Goal: Task Accomplishment & Management: Manage account settings

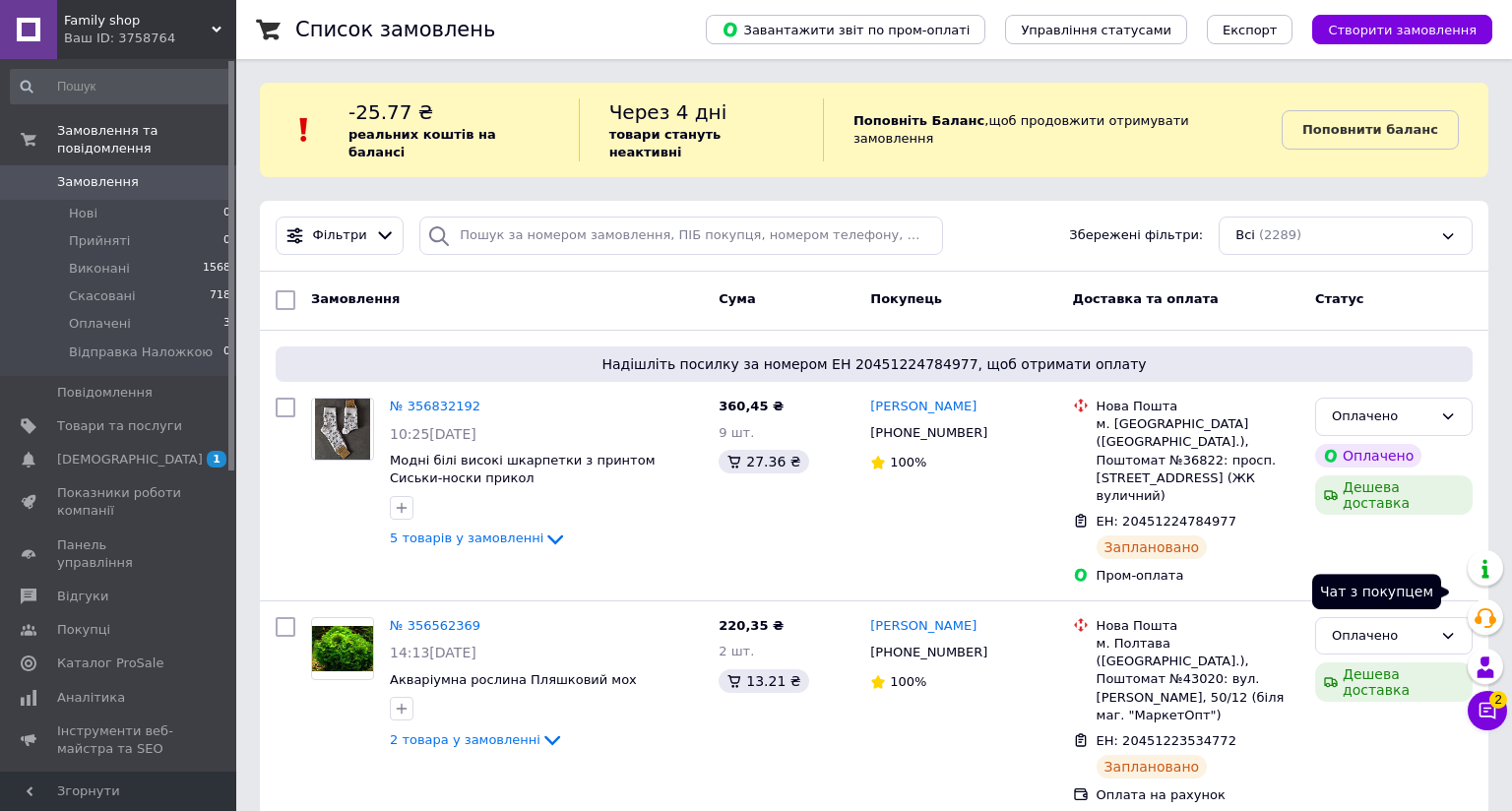
click at [1477, 700] on icon at bounding box center [1487, 710] width 20 height 20
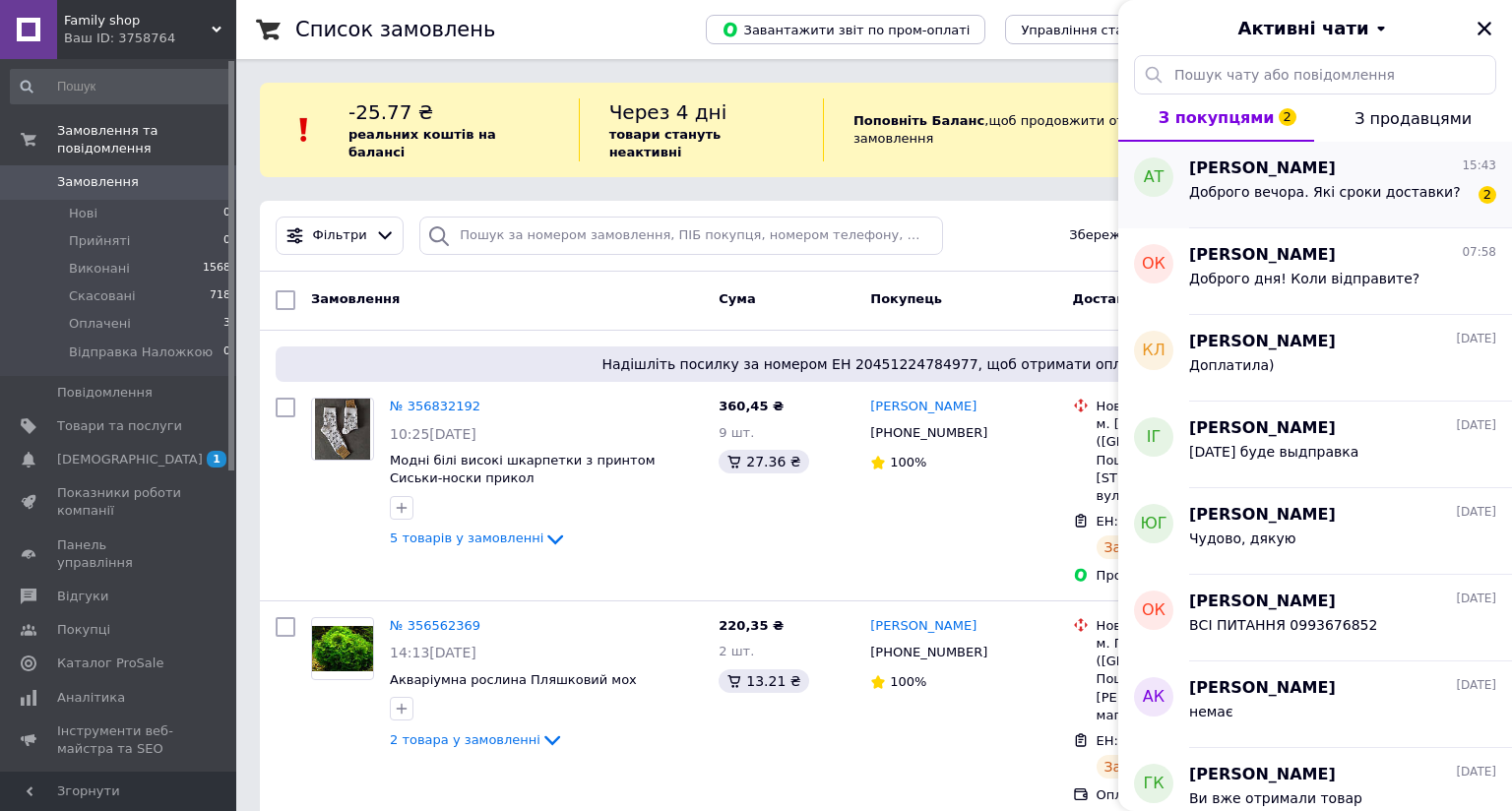
click at [1301, 191] on span "Доброго вечора. Які сроки доставки?" at bounding box center [1324, 192] width 272 height 16
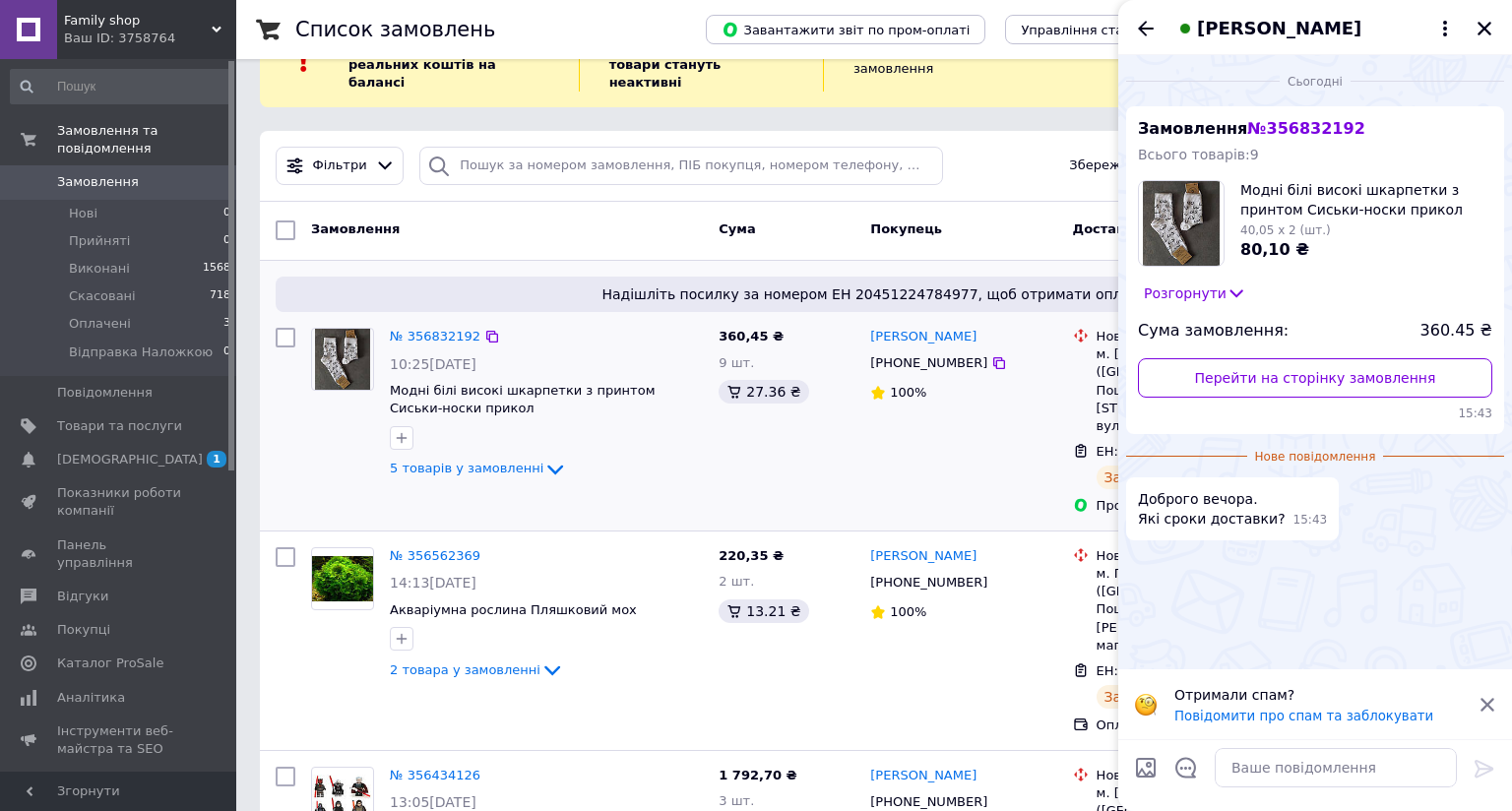
scroll to position [99, 0]
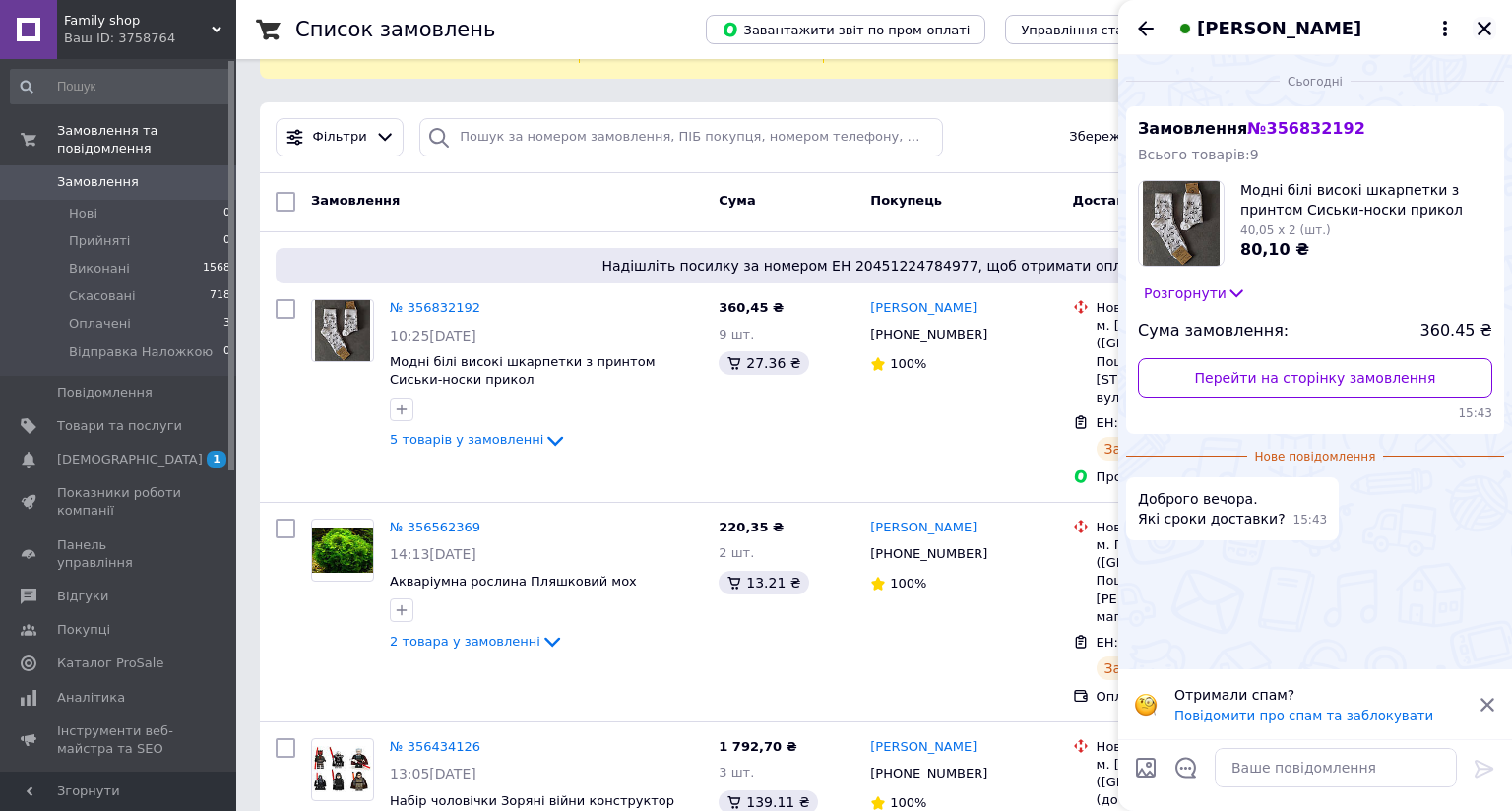
click at [1475, 27] on icon "Закрити" at bounding box center [1484, 29] width 18 height 18
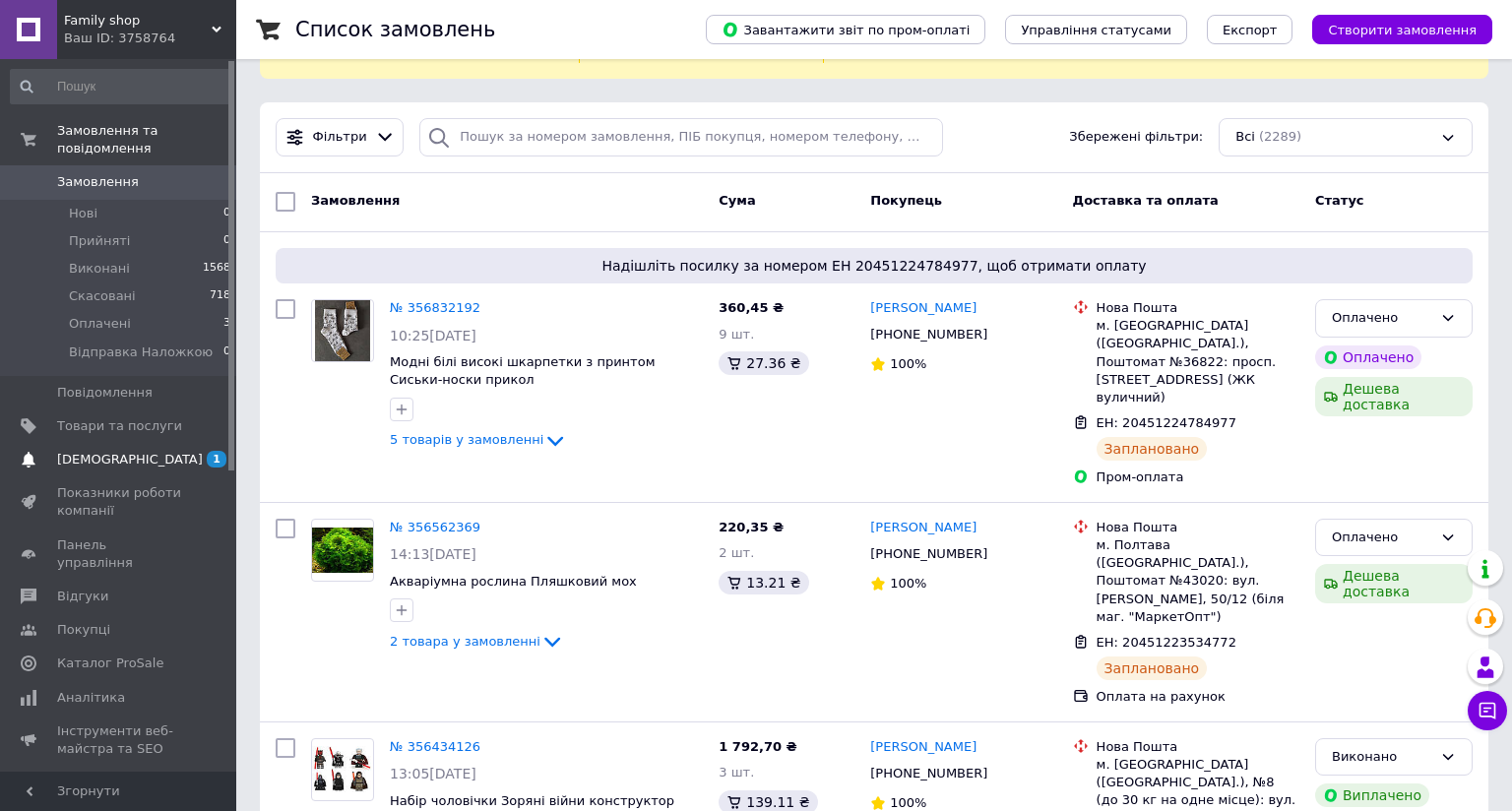
click at [193, 450] on span "1 0" at bounding box center [209, 459] width 54 height 18
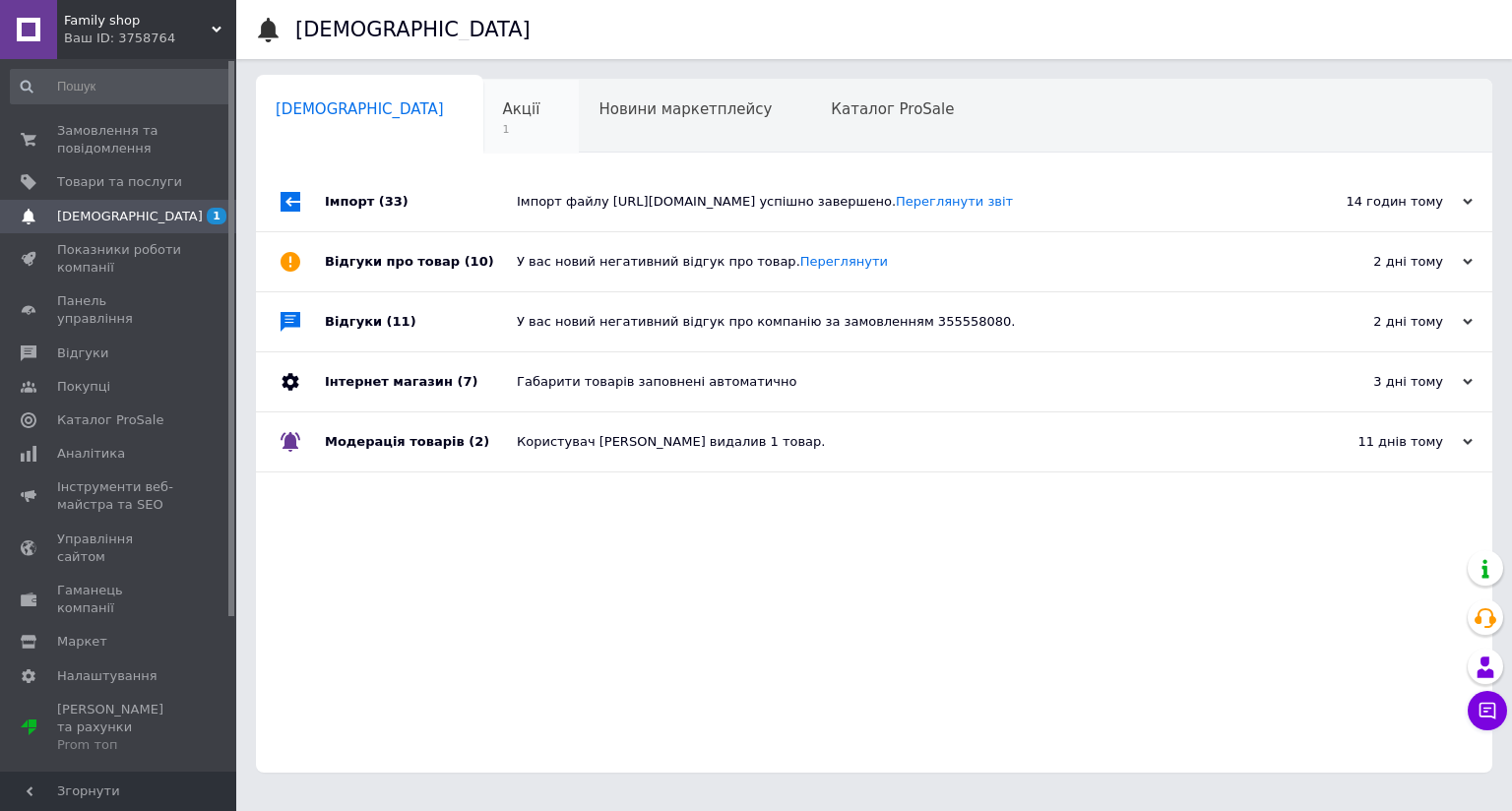
click at [483, 118] on div "Акції 1" at bounding box center [532, 118] width 97 height 75
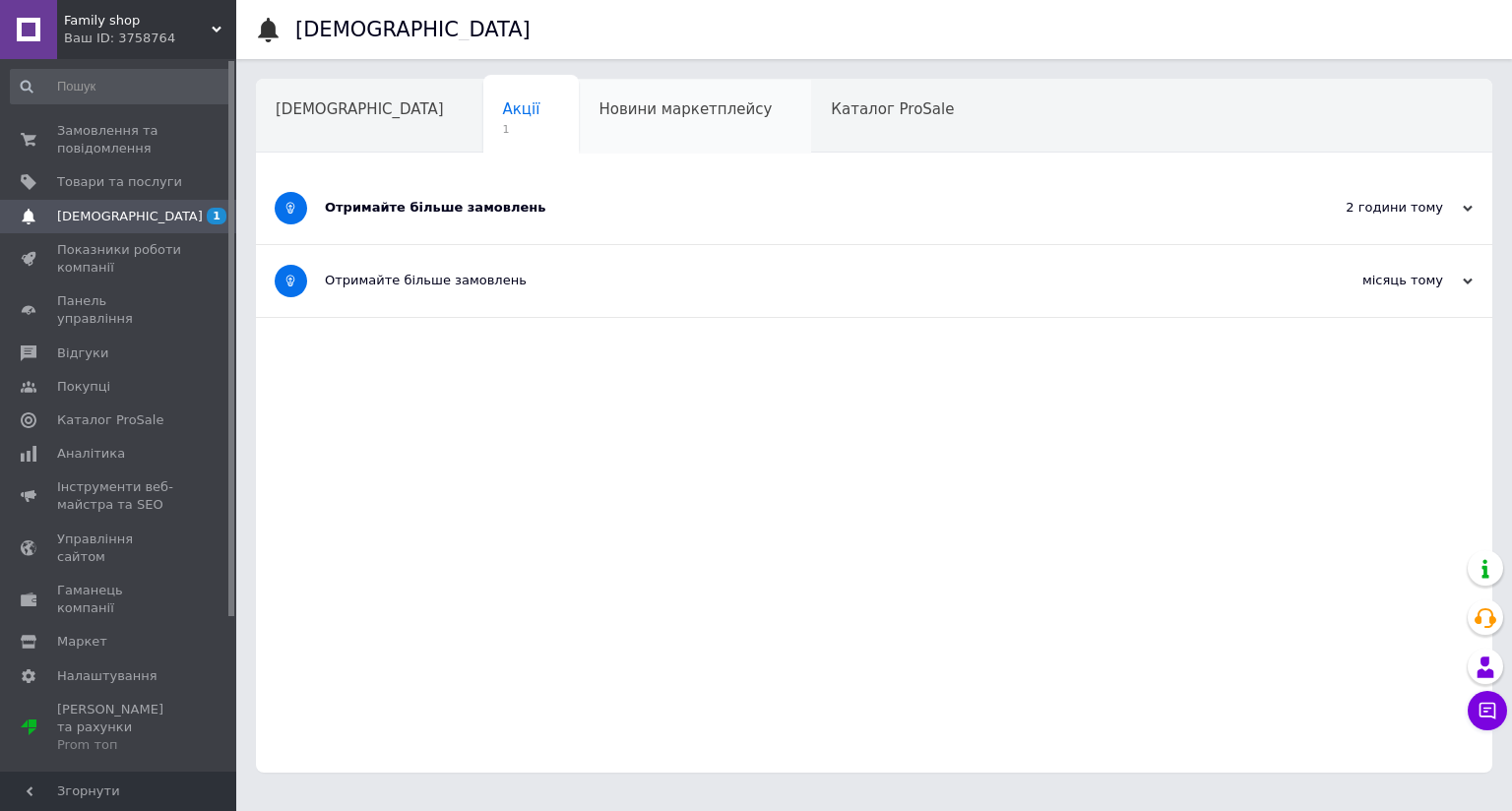
click at [599, 109] on span "Новини маркетплейсу" at bounding box center [685, 110] width 173 height 18
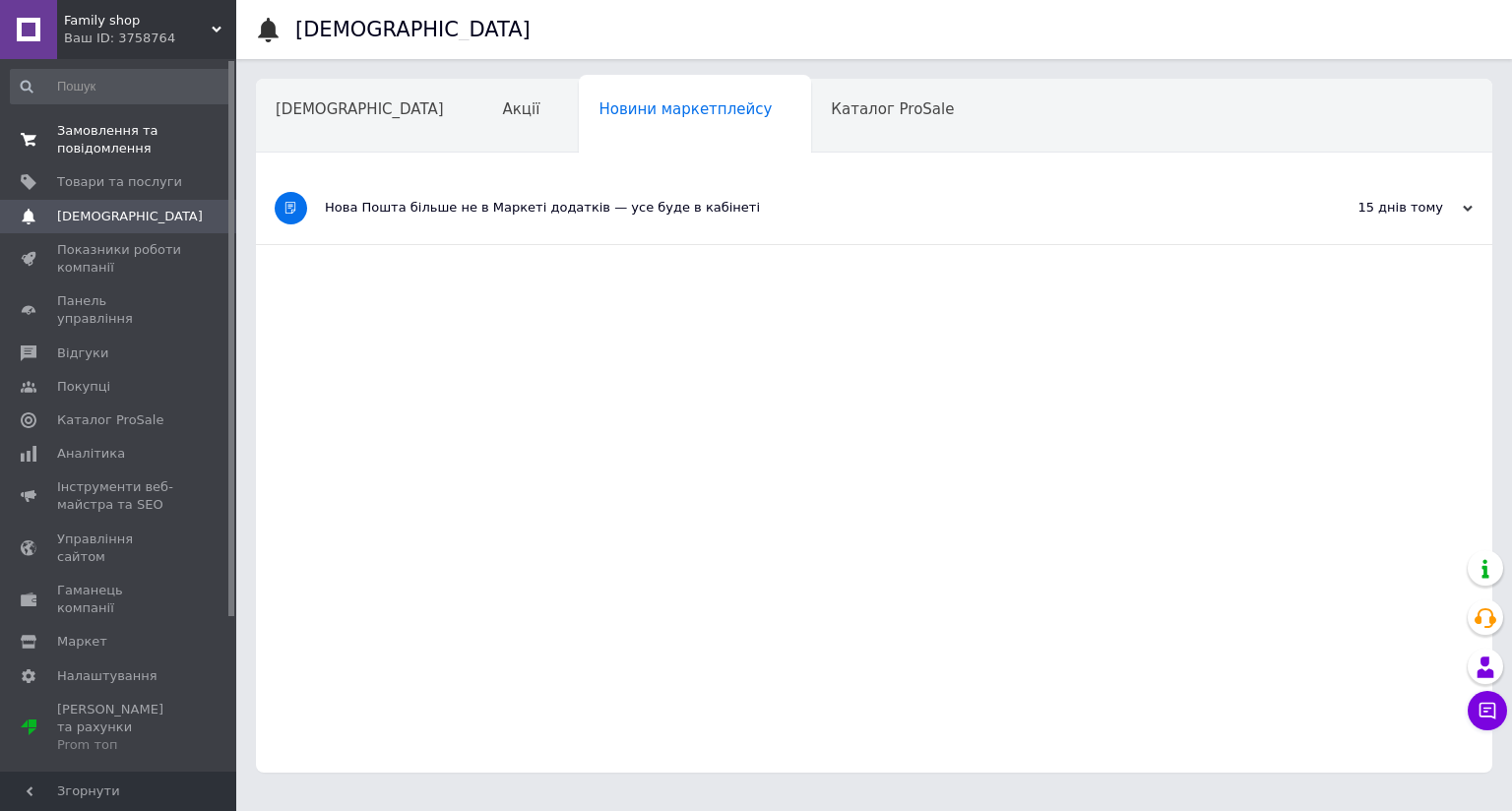
click at [97, 151] on span "Замовлення та повідомлення" at bounding box center [120, 140] width 126 height 36
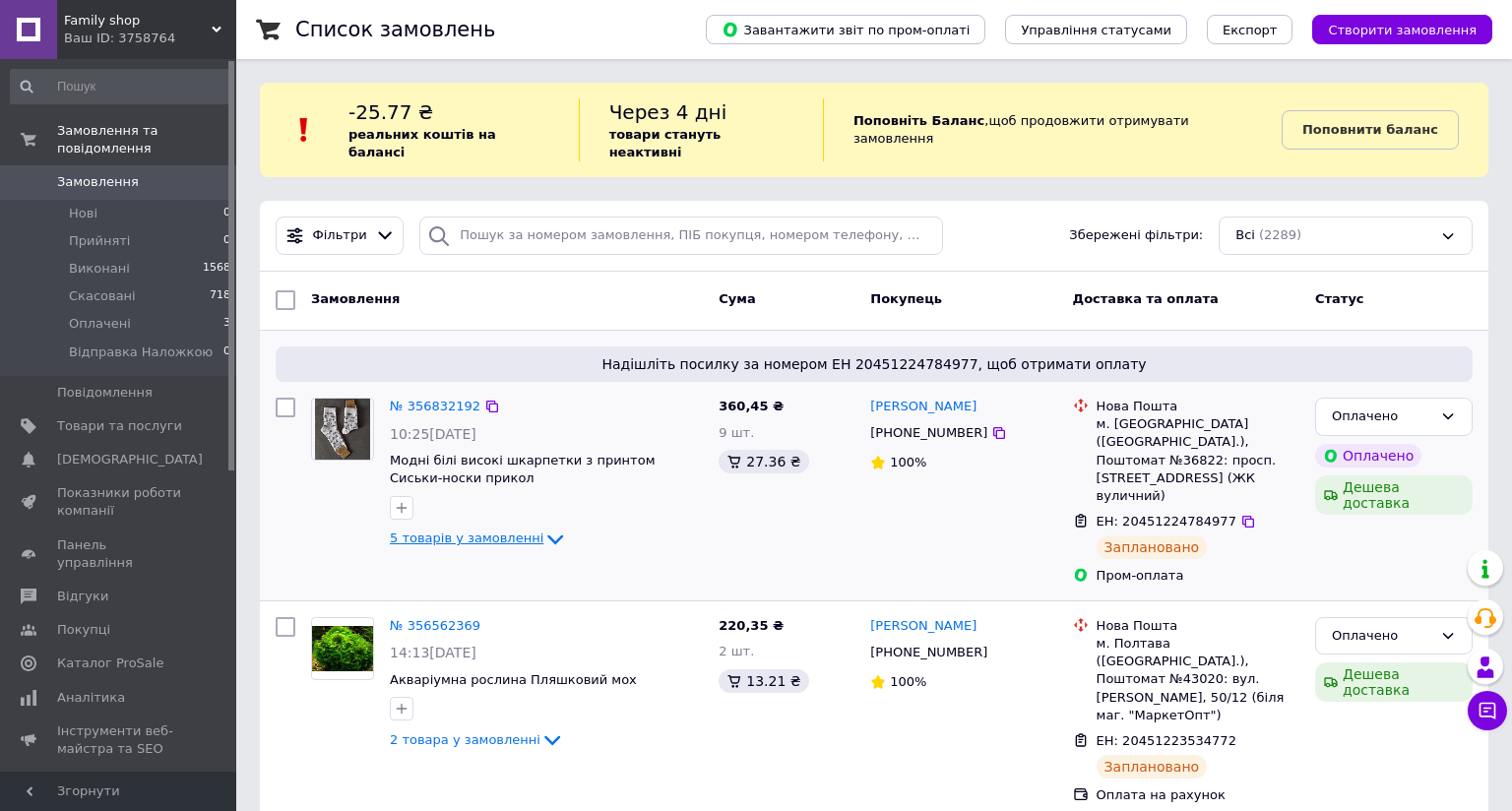
click at [462, 531] on span "5 товарів у замовленні" at bounding box center [465, 538] width 153 height 15
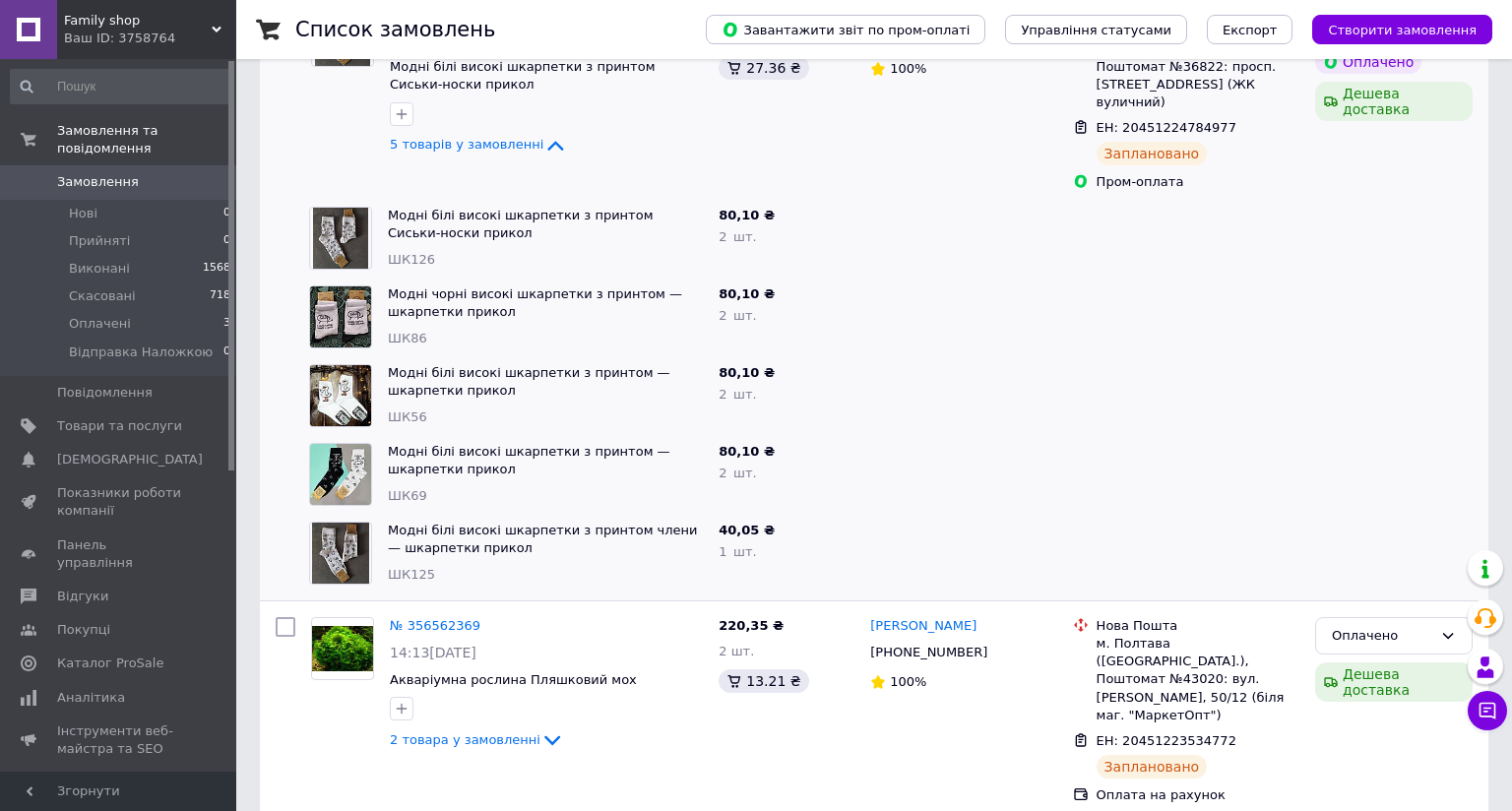
scroll to position [295, 0]
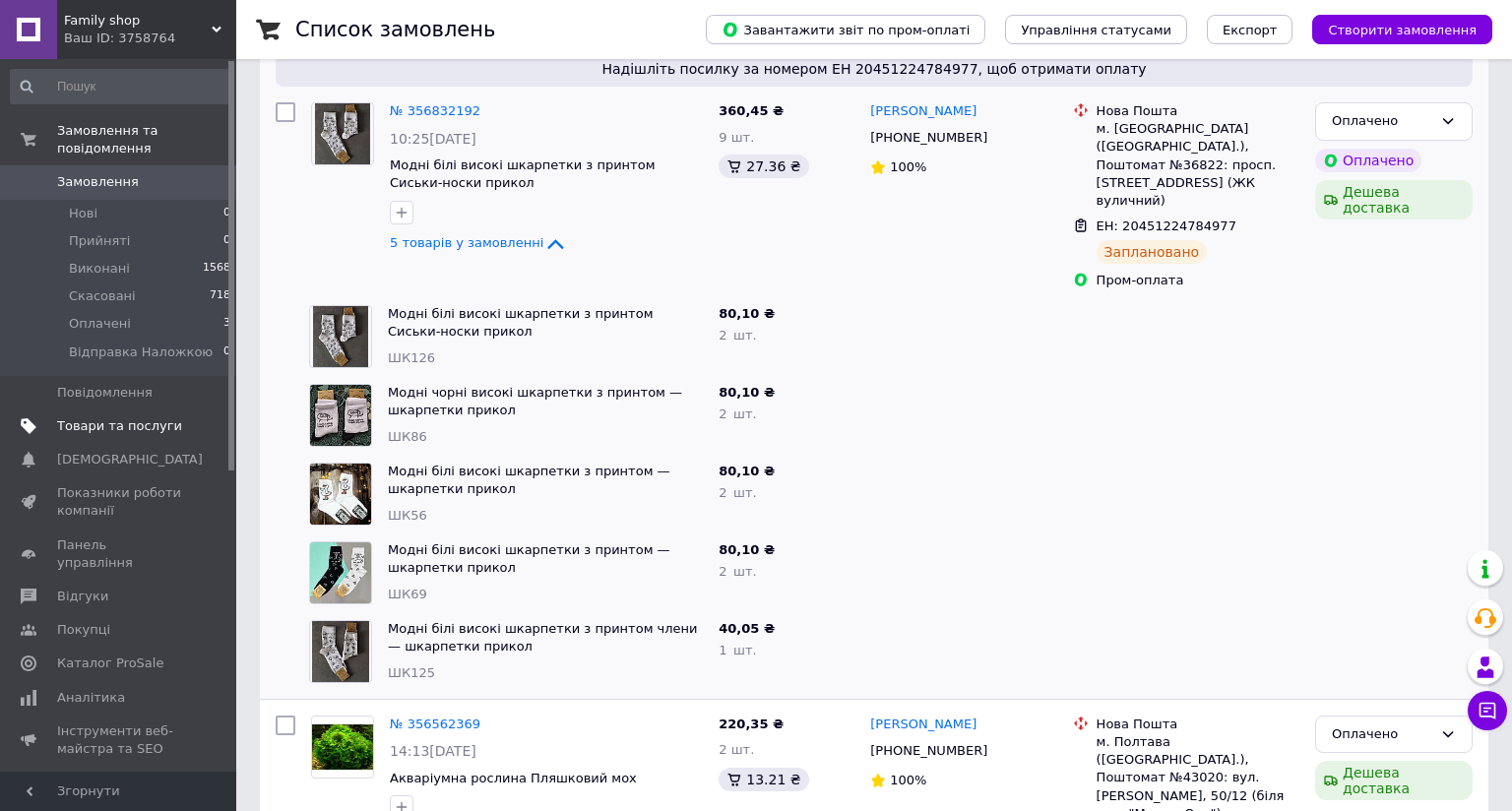
click at [151, 417] on span "Товари та послуги" at bounding box center [120, 426] width 126 height 18
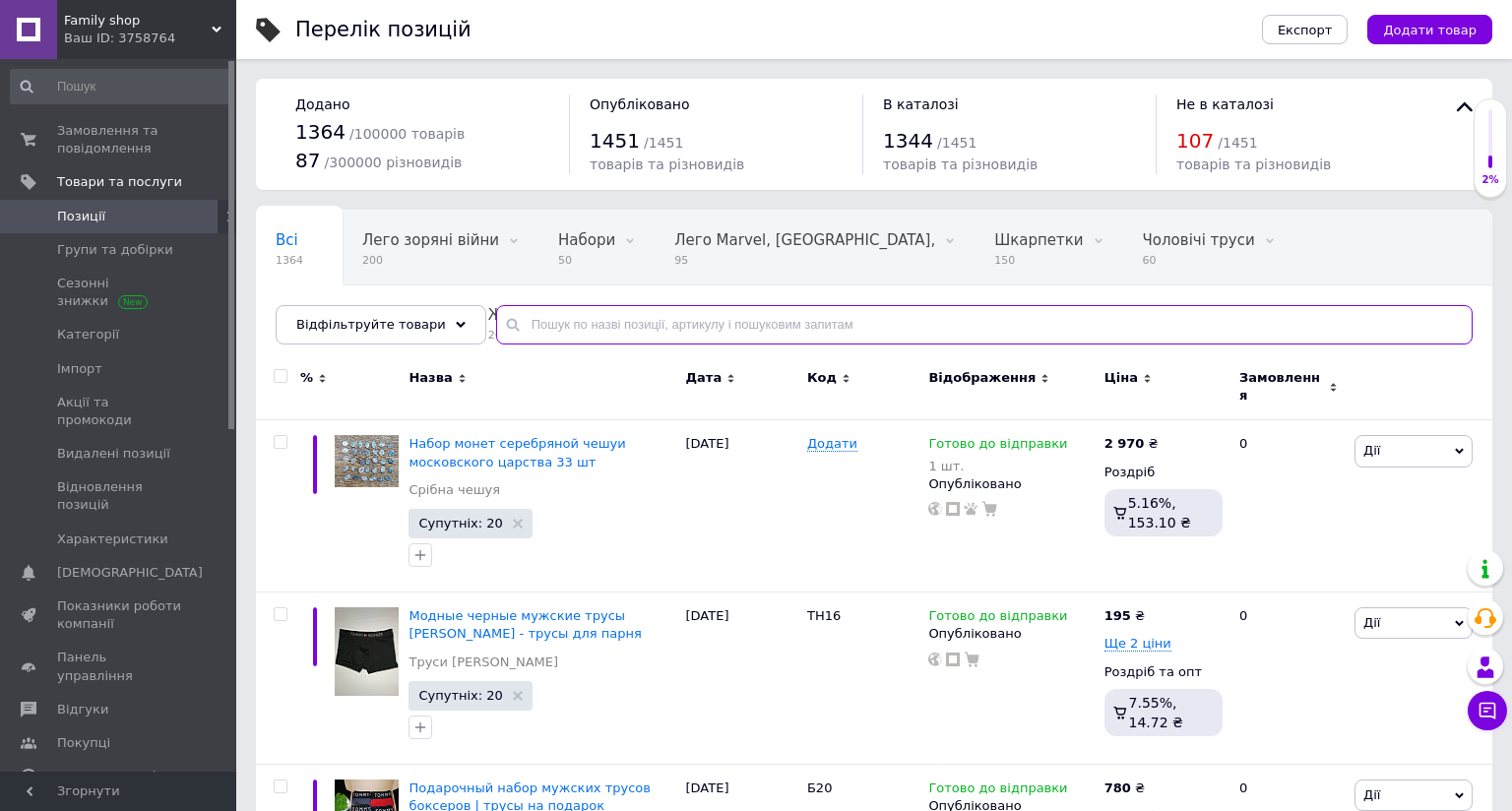
click at [548, 310] on input "text" at bounding box center [984, 325] width 976 height 40
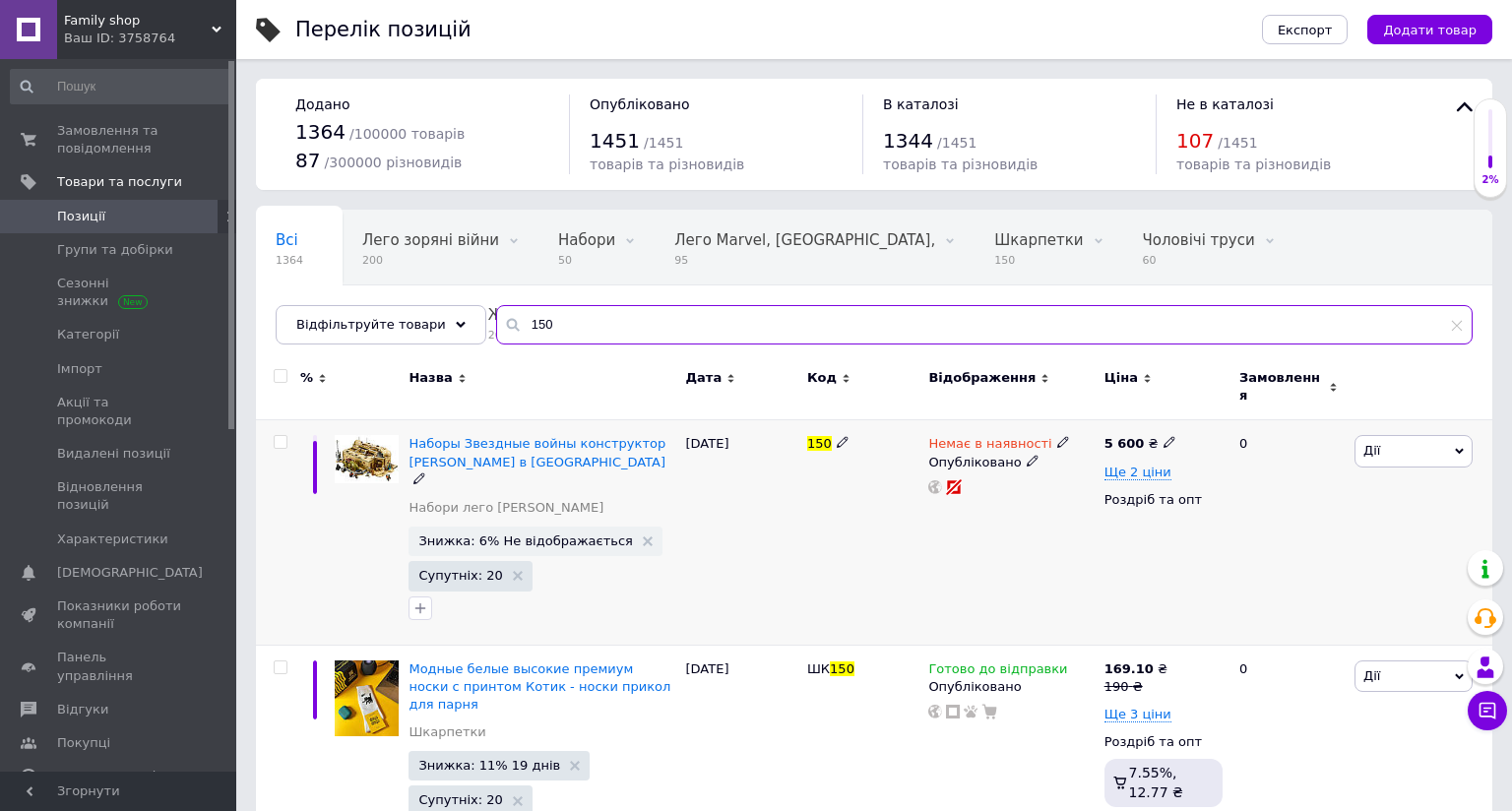
type input "150"
click at [1057, 437] on use at bounding box center [1062, 442] width 11 height 11
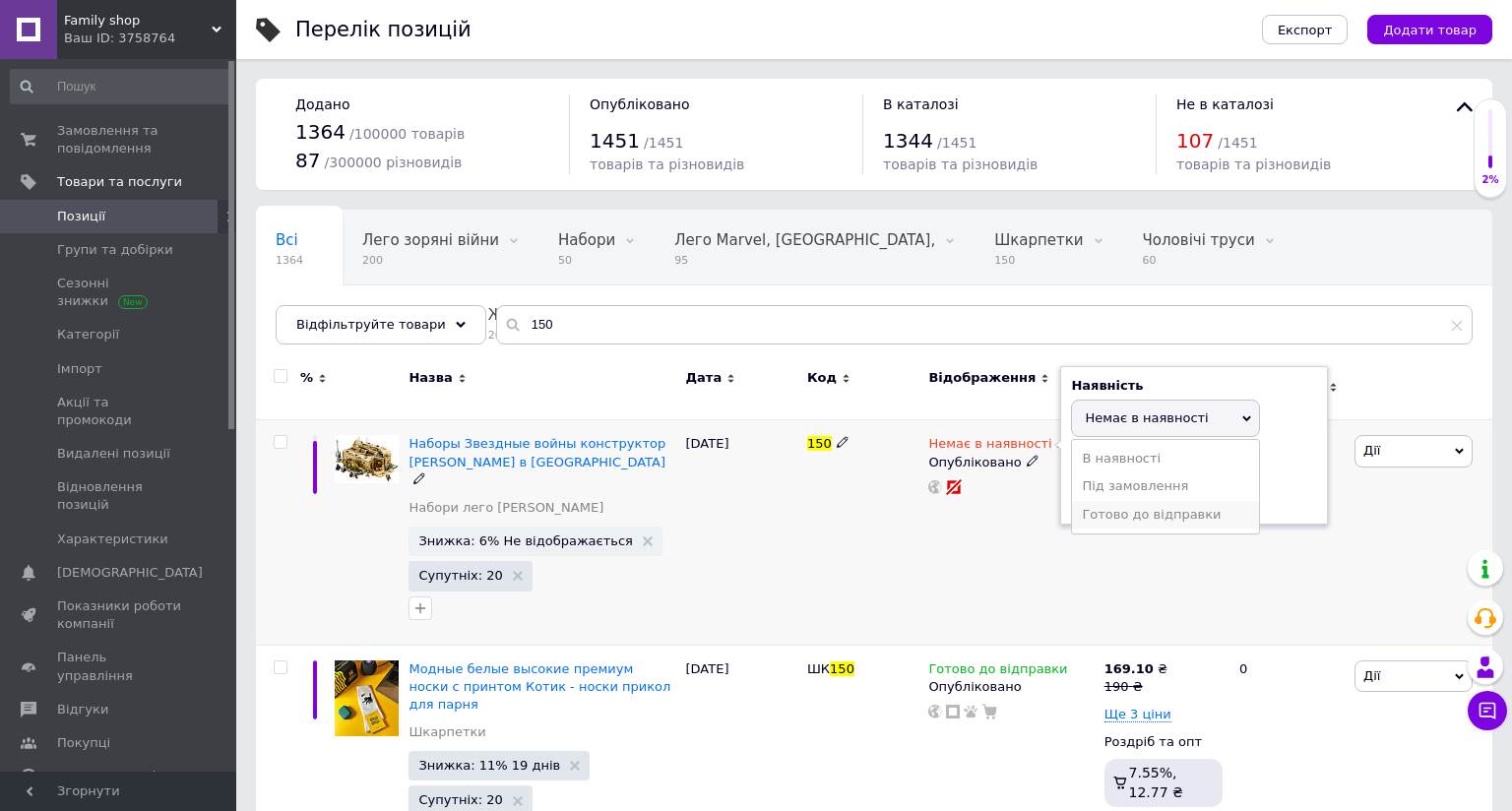
click at [1091, 508] on li "Готово до відправки" at bounding box center [1165, 515] width 187 height 28
click at [1001, 542] on div "Немає в наявності Наявність [PERSON_NAME] до відправки В наявності Немає в наяв…" at bounding box center [1010, 531] width 175 height 224
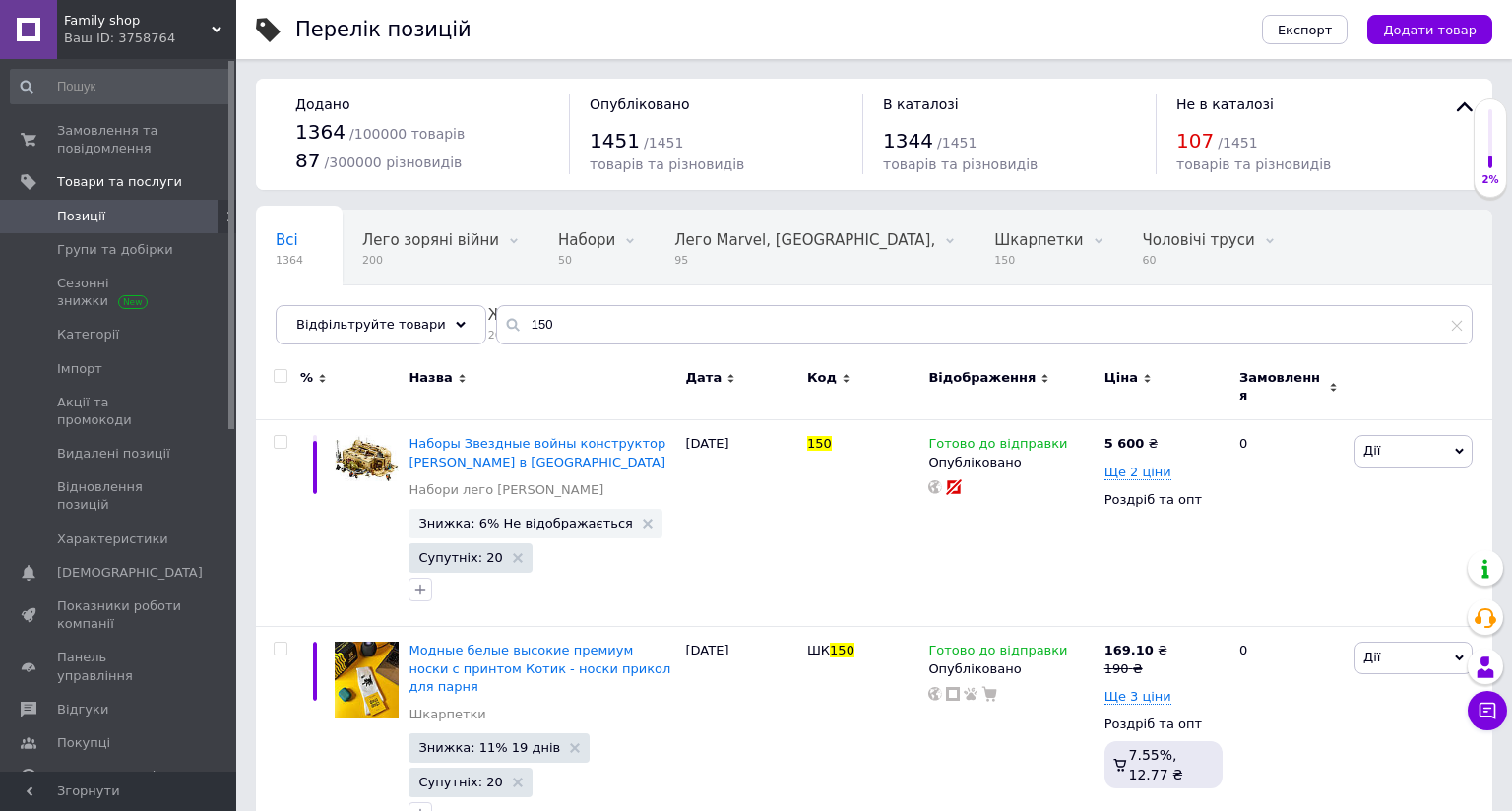
click at [62, 215] on span "Позиції" at bounding box center [81, 216] width 48 height 18
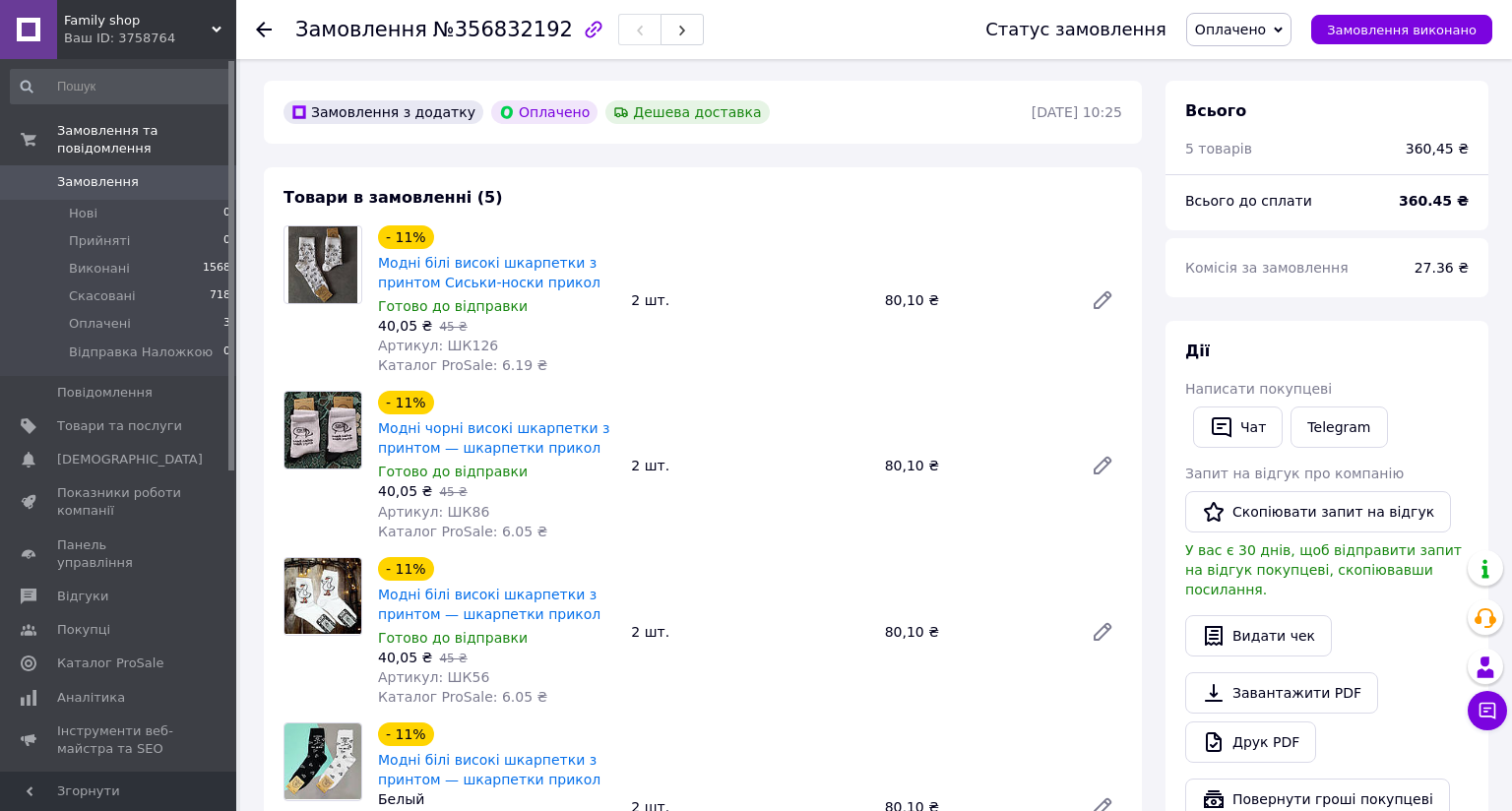
scroll to position [591, 0]
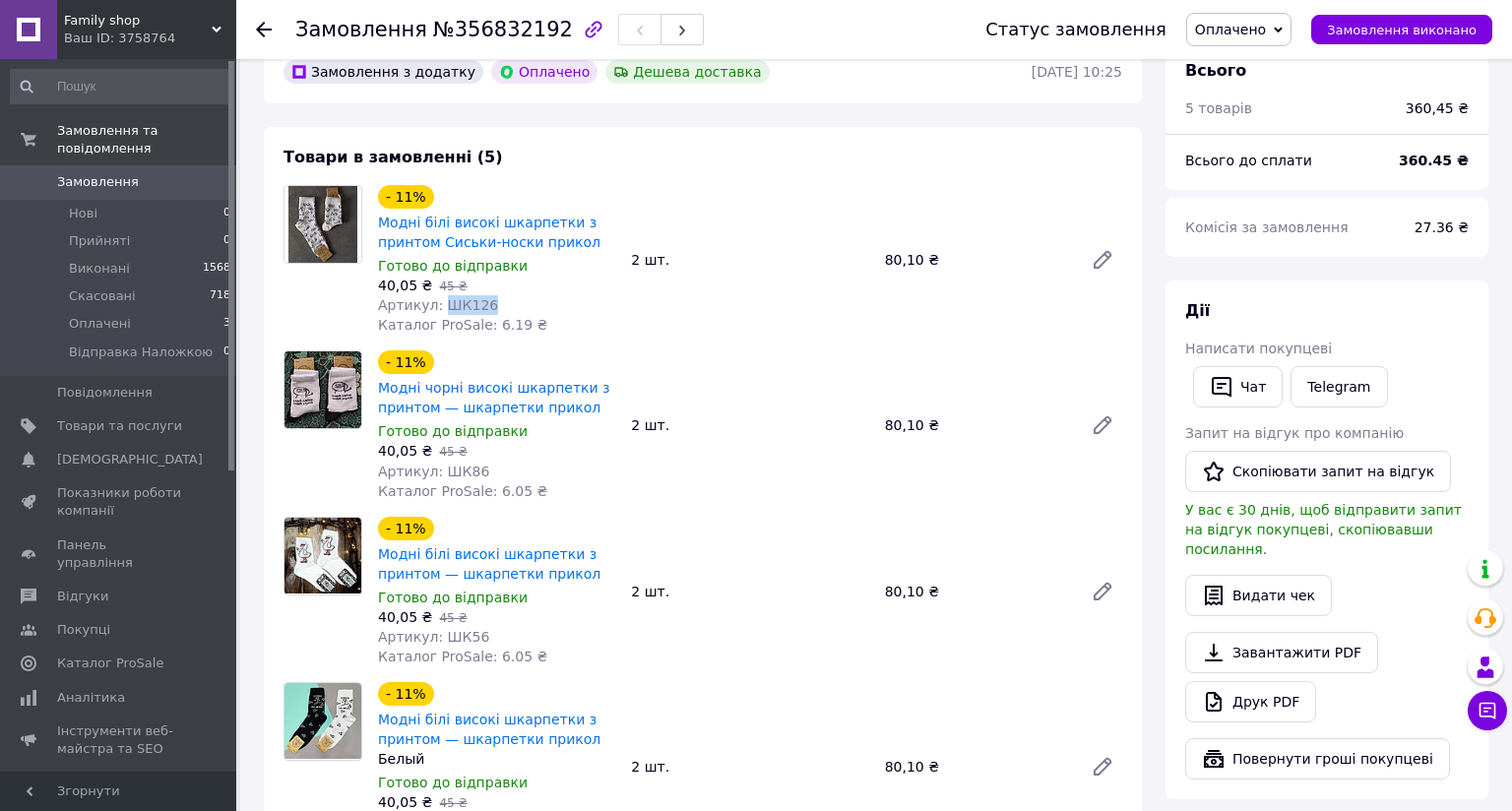
drag, startPoint x: 496, startPoint y: 314, endPoint x: 440, endPoint y: 311, distance: 56.1
click at [440, 311] on div "Артикул: ШК126" at bounding box center [496, 305] width 237 height 20
copy span "ШК126"
drag, startPoint x: 487, startPoint y: 471, endPoint x: 437, endPoint y: 472, distance: 50.0
click at [437, 472] on div "Артикул: ШК86" at bounding box center [496, 471] width 237 height 20
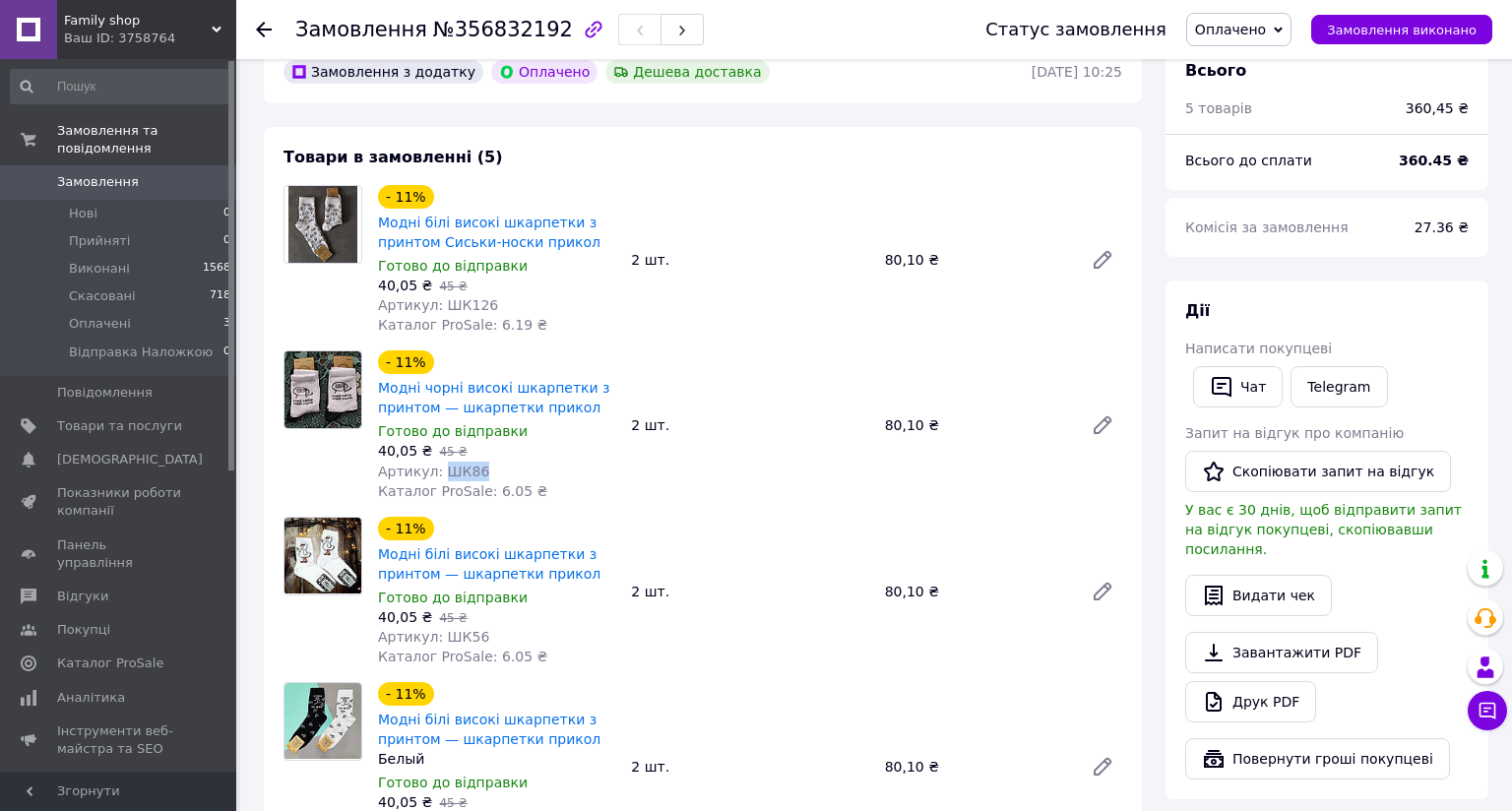
copy span "ШК86"
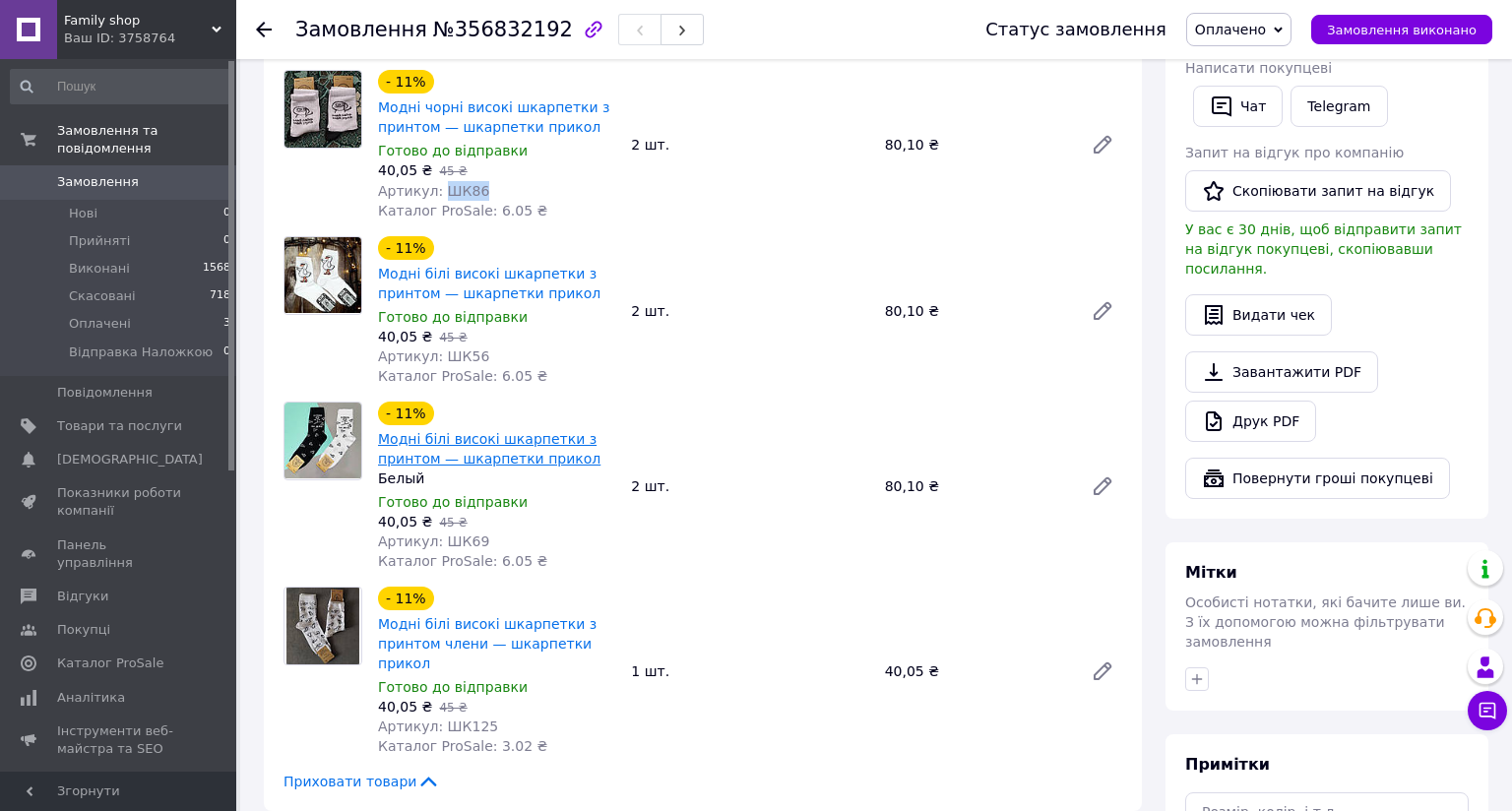
scroll to position [885, 0]
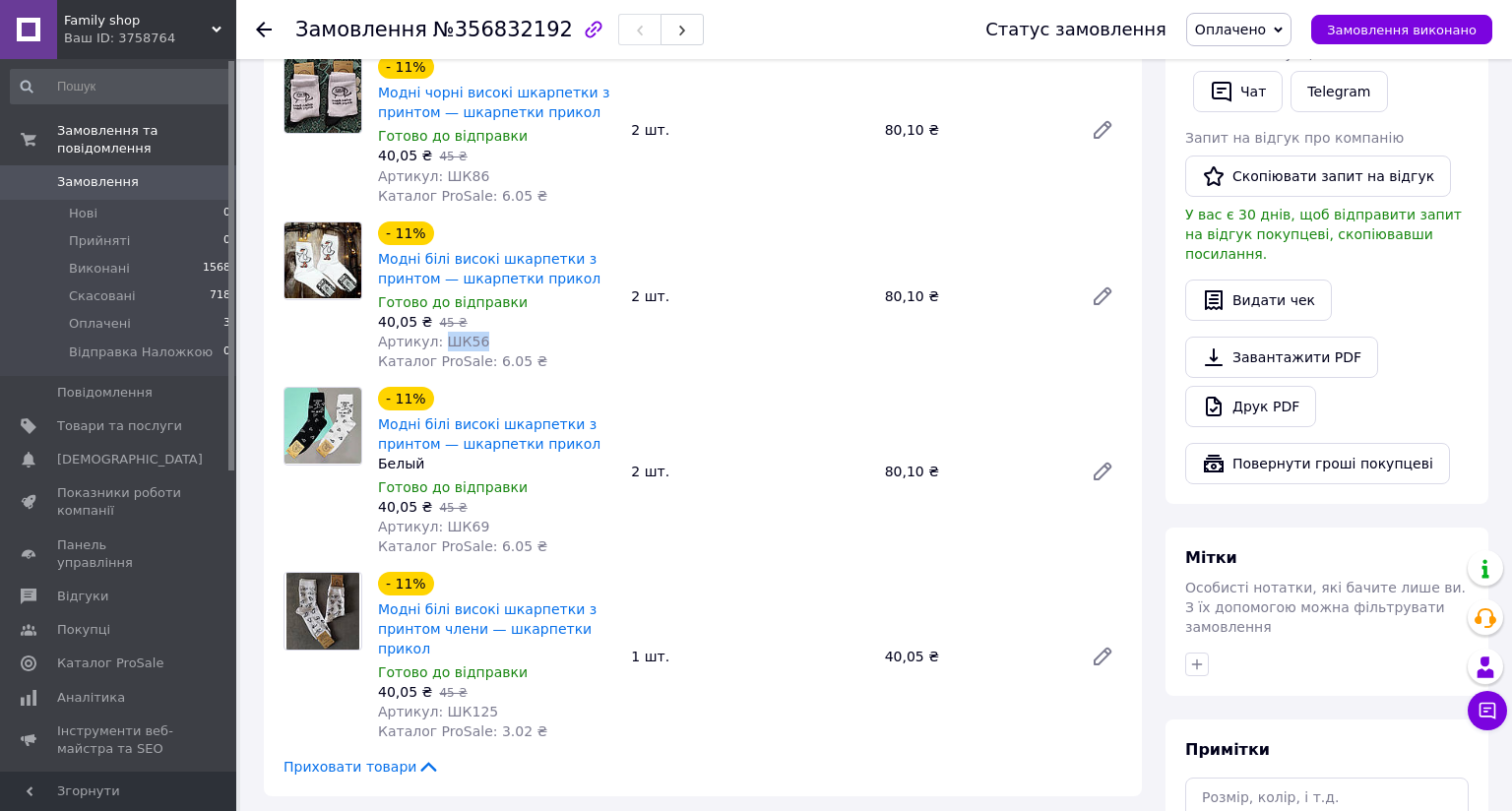
drag, startPoint x: 473, startPoint y: 352, endPoint x: 441, endPoint y: 349, distance: 32.1
click at [441, 349] on div "Артикул: ШК56" at bounding box center [496, 342] width 237 height 20
copy span "ШК56"
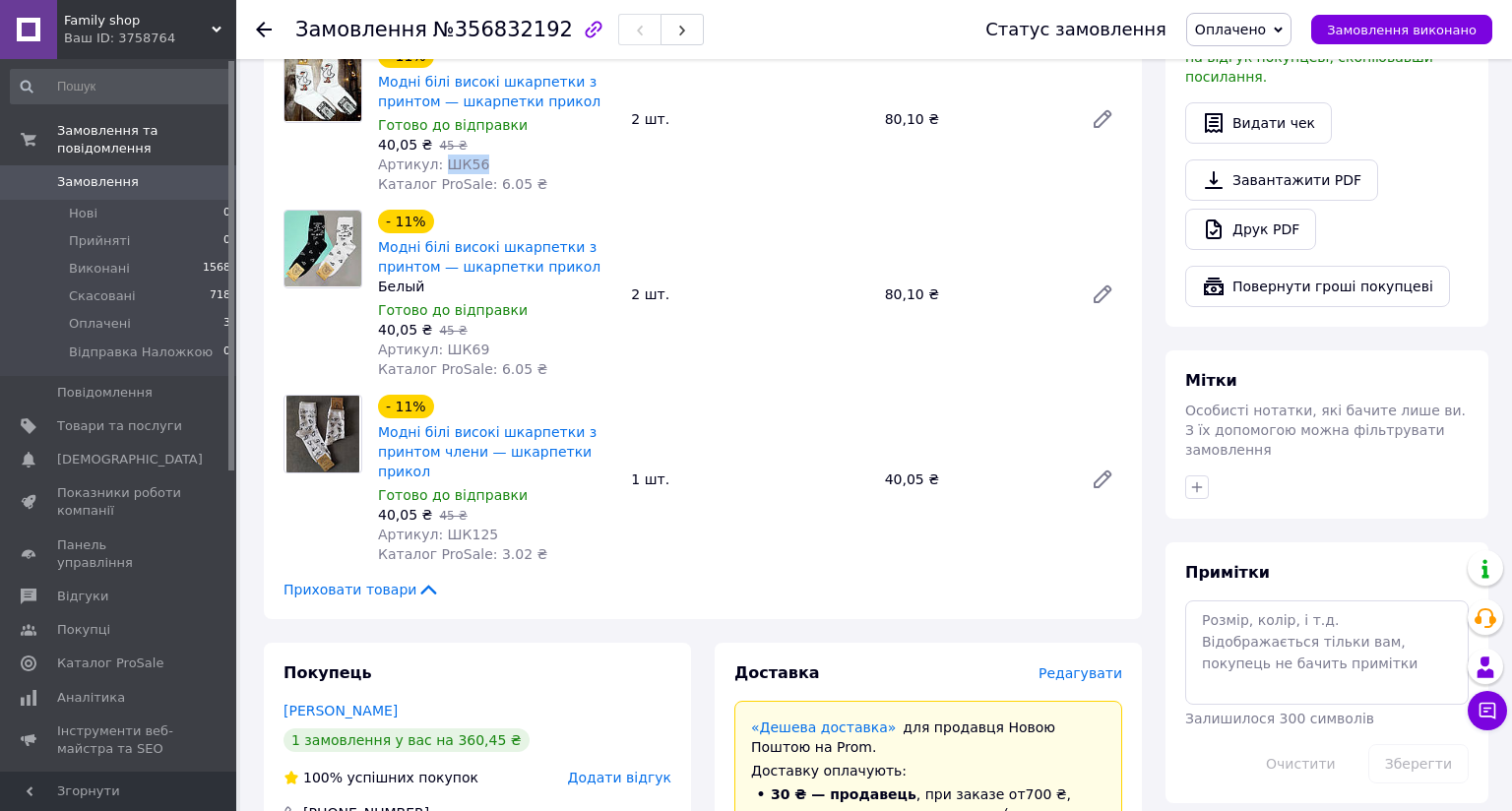
scroll to position [1083, 0]
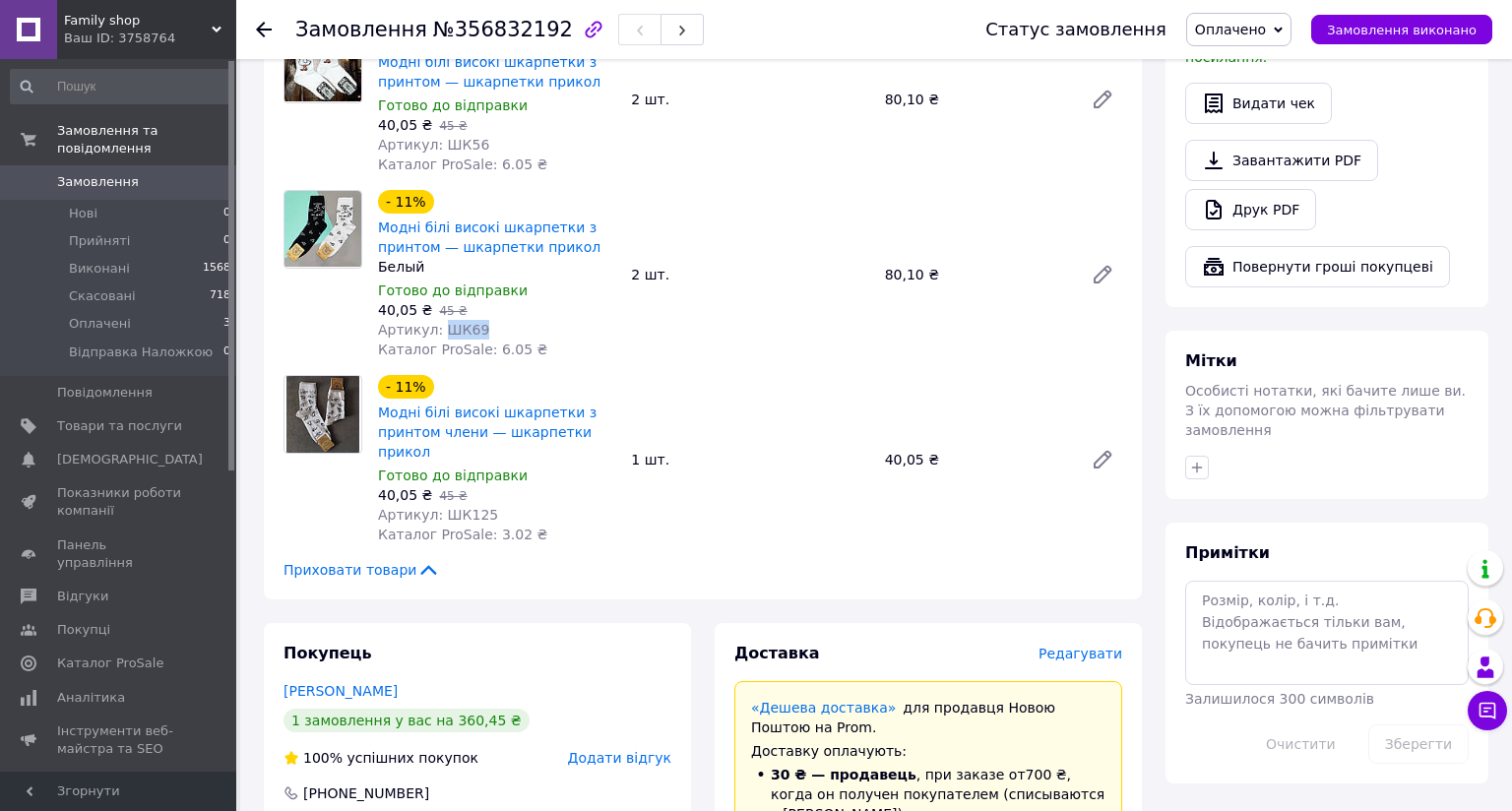
drag, startPoint x: 480, startPoint y: 334, endPoint x: 438, endPoint y: 335, distance: 42.0
click at [438, 335] on div "Артикул: ШК69" at bounding box center [496, 330] width 237 height 20
copy span "ШК69"
drag, startPoint x: 493, startPoint y: 521, endPoint x: 441, endPoint y: 520, distance: 52.0
click at [441, 520] on div "Артикул: ШК125" at bounding box center [496, 515] width 237 height 20
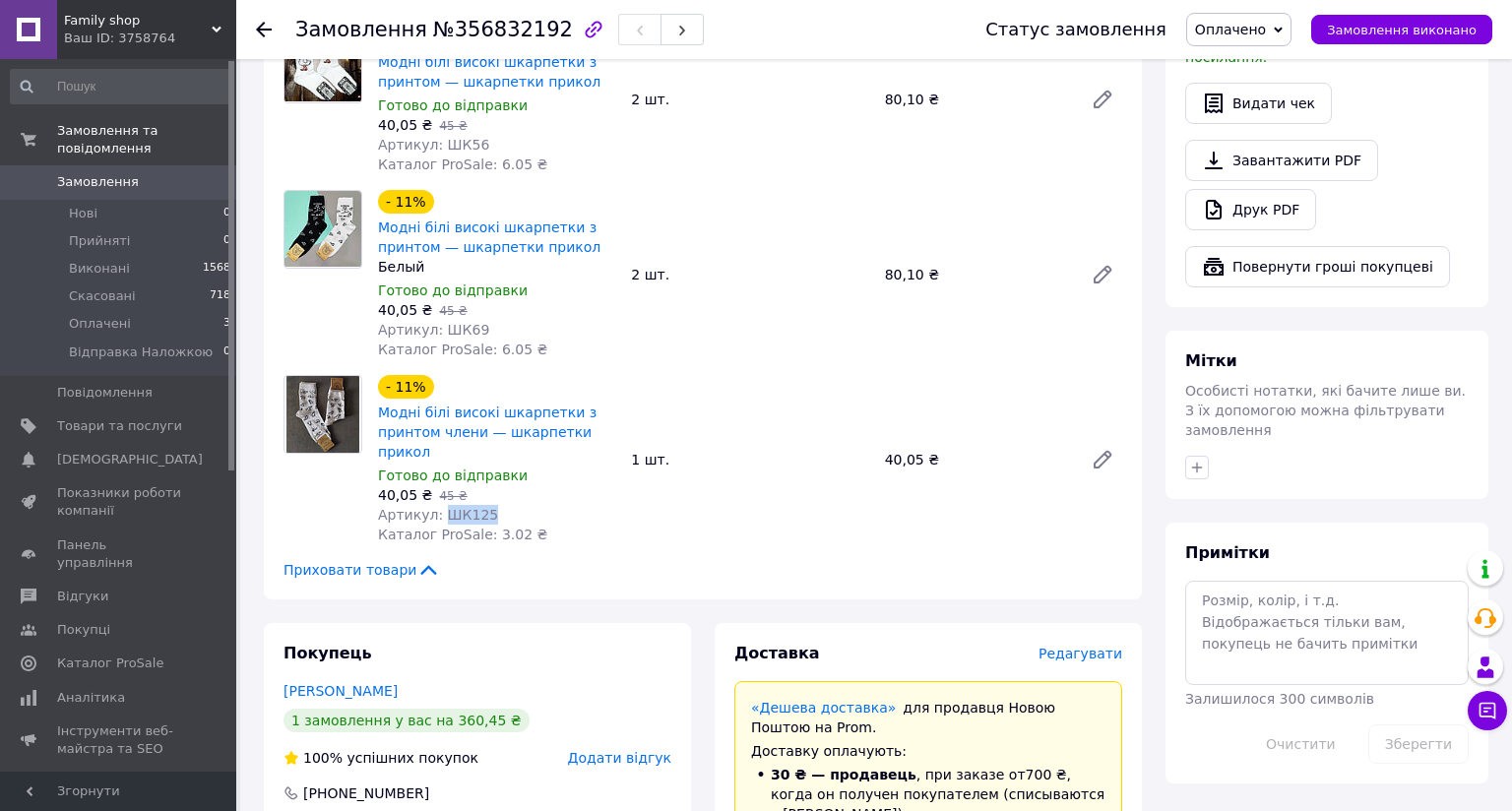
copy span "ШК125"
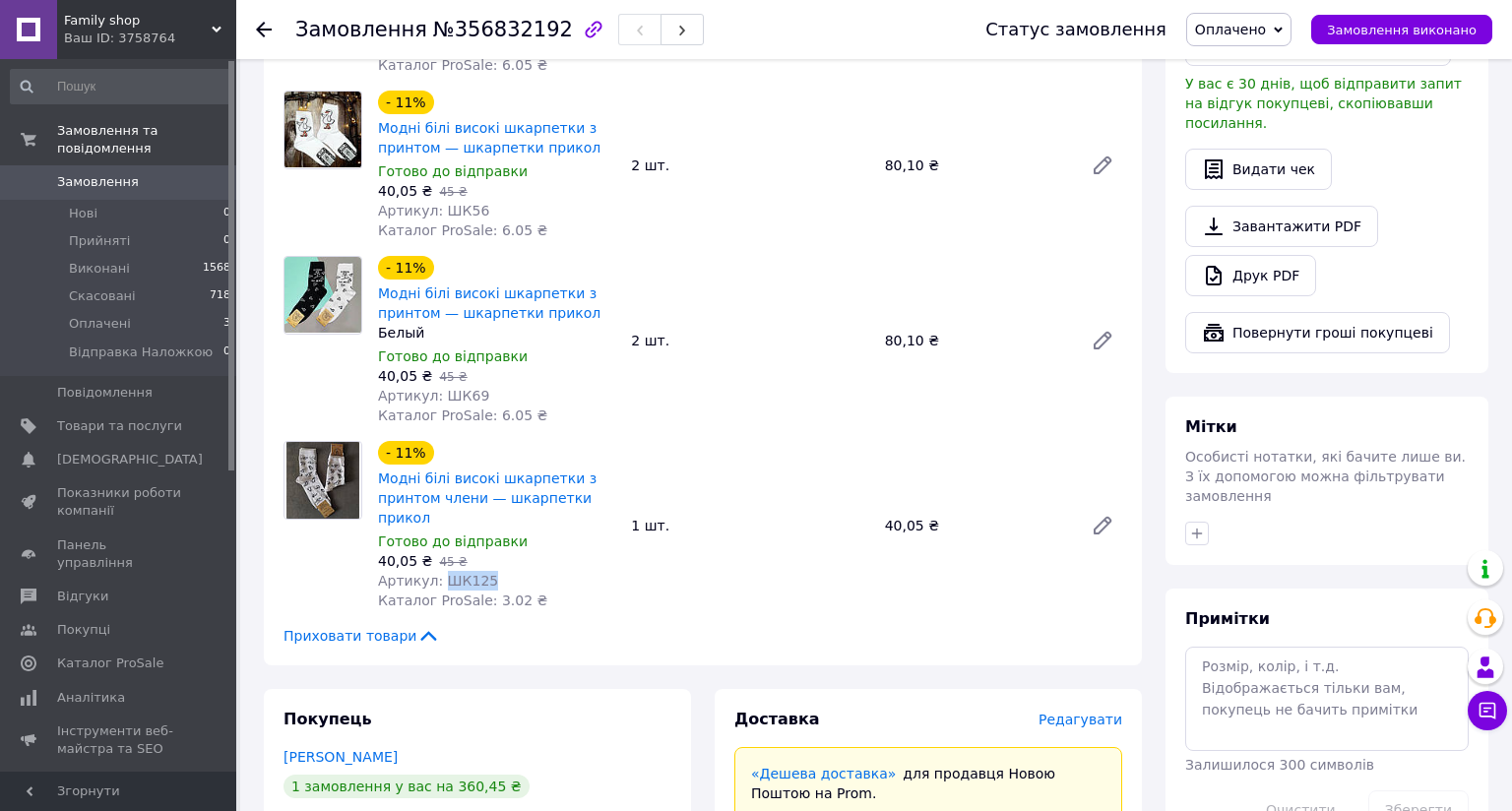
scroll to position [591, 0]
